Goal: Navigation & Orientation: Find specific page/section

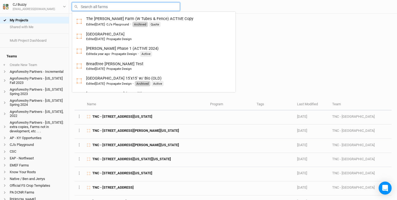
click at [86, 10] on input "text" at bounding box center [126, 6] width 108 height 8
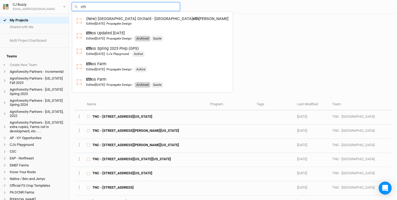
type input "etho"
type input "ethos Updated 11-15-24"
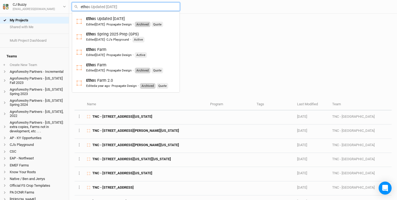
type input "ethos"
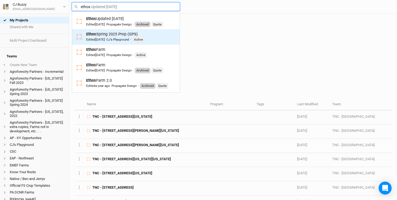
click at [102, 34] on div "Ethos Spring 2025 Prep (GPS) Edited 5 months ago · CJ's Playground · Active" at bounding box center [115, 36] width 58 height 11
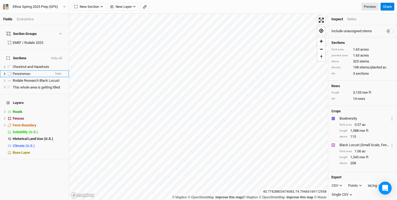
click at [38, 70] on li "Persimmon hide" at bounding box center [34, 73] width 69 height 7
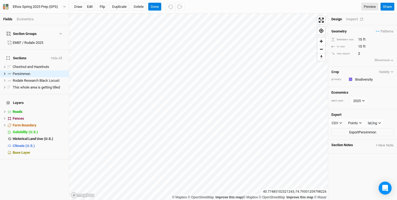
click at [350, 18] on div "Inspect" at bounding box center [355, 19] width 19 height 5
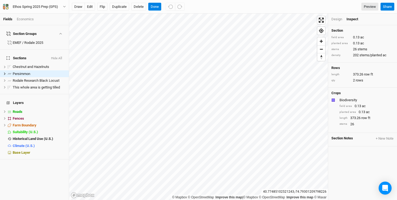
click at [340, 18] on div "Design" at bounding box center [337, 19] width 11 height 5
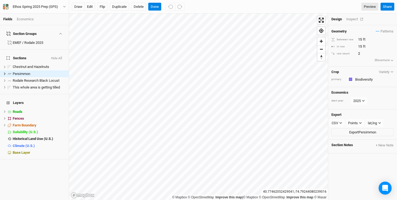
click at [352, 20] on div "Inspect" at bounding box center [355, 19] width 19 height 5
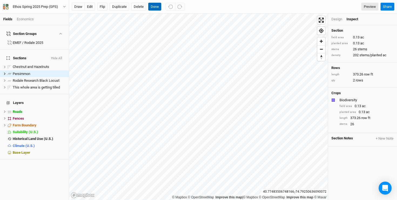
click at [155, 6] on button "Done" at bounding box center [154, 7] width 13 height 8
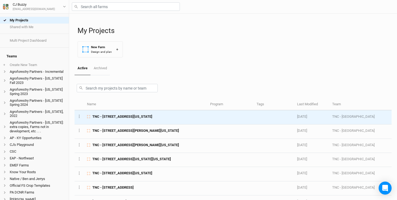
click at [133, 116] on span "TNC - 17072 County Road 155, Watertown, New York 13601, United States" at bounding box center [122, 116] width 60 height 5
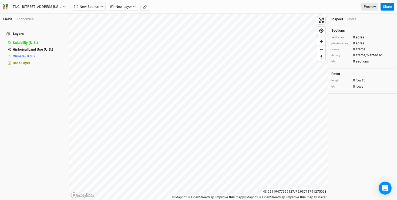
click at [48, 7] on div "TNC - 17072 County Road 155, Watertown, New York 13601, United States" at bounding box center [38, 6] width 50 height 5
click at [55, 21] on button "Project Settings" at bounding box center [45, 22] width 43 height 7
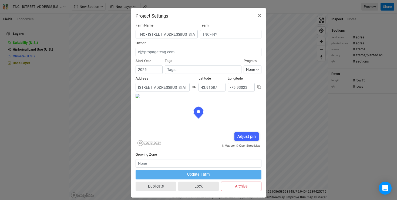
scroll to position [0, 65]
drag, startPoint x: 137, startPoint y: 88, endPoint x: 219, endPoint y: 91, distance: 81.9
click at [219, 91] on div "Address No search results. 17072 County Road 155, Watertown, New York 13601, Un…" at bounding box center [199, 85] width 126 height 18
click at [259, 14] on span "×" at bounding box center [260, 16] width 4 height 8
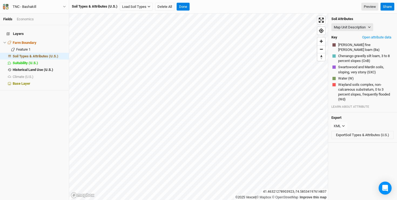
click at [6, 8] on icon "button" at bounding box center [7, 7] width 2 height 2
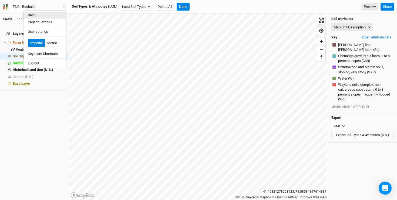
click at [42, 13] on button "Back" at bounding box center [45, 15] width 43 height 7
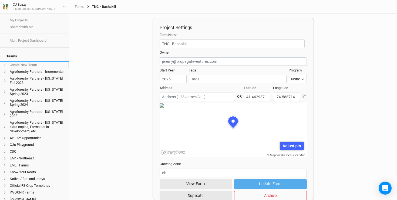
scroll to position [27, 73]
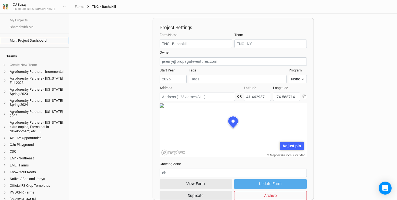
click at [29, 40] on link "Multi Project Dashboard" at bounding box center [34, 40] width 69 height 7
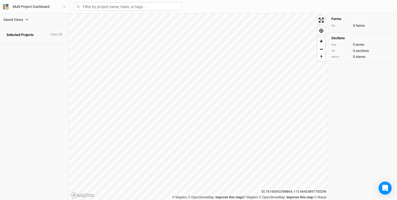
click at [26, 21] on icon "button" at bounding box center [26, 19] width 3 height 3
click at [20, 43] on div "TNC NY Reforestation" at bounding box center [36, 42] width 56 height 4
